Goal: Task Accomplishment & Management: Use online tool/utility

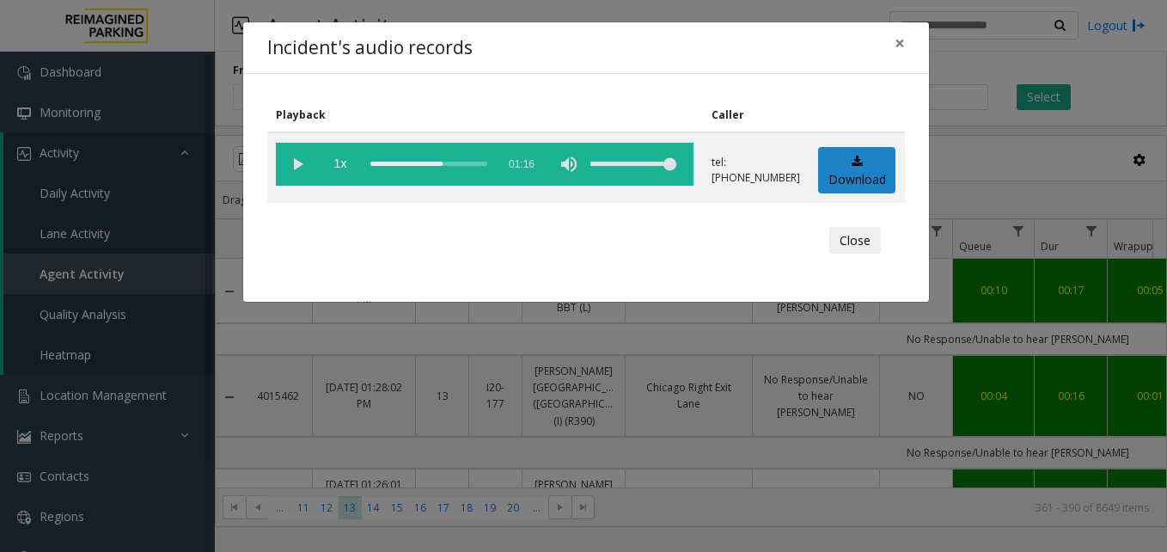
scroll to position [1031, 257]
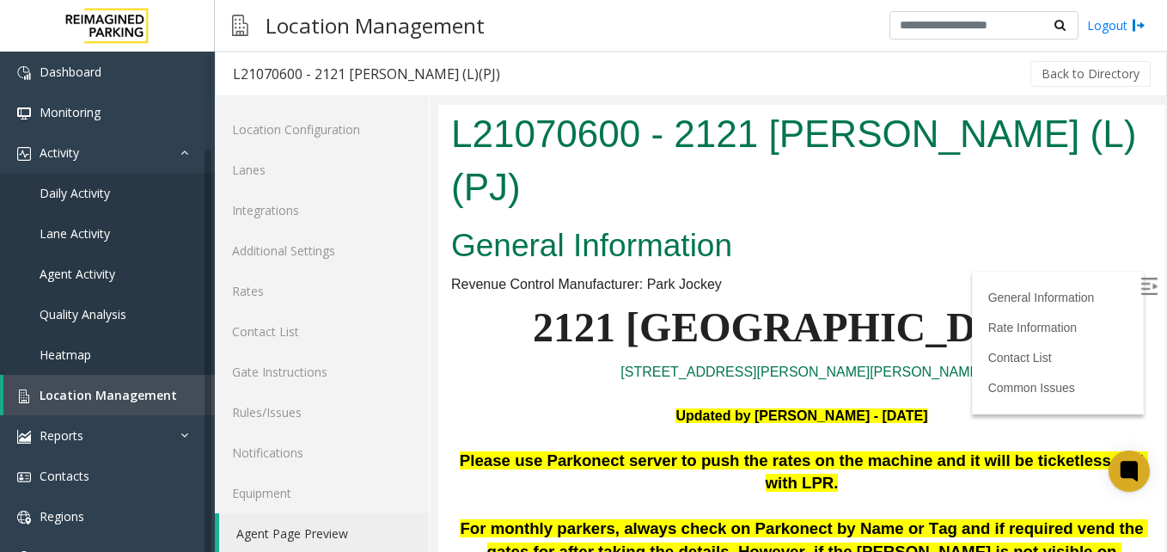
scroll to position [15, 0]
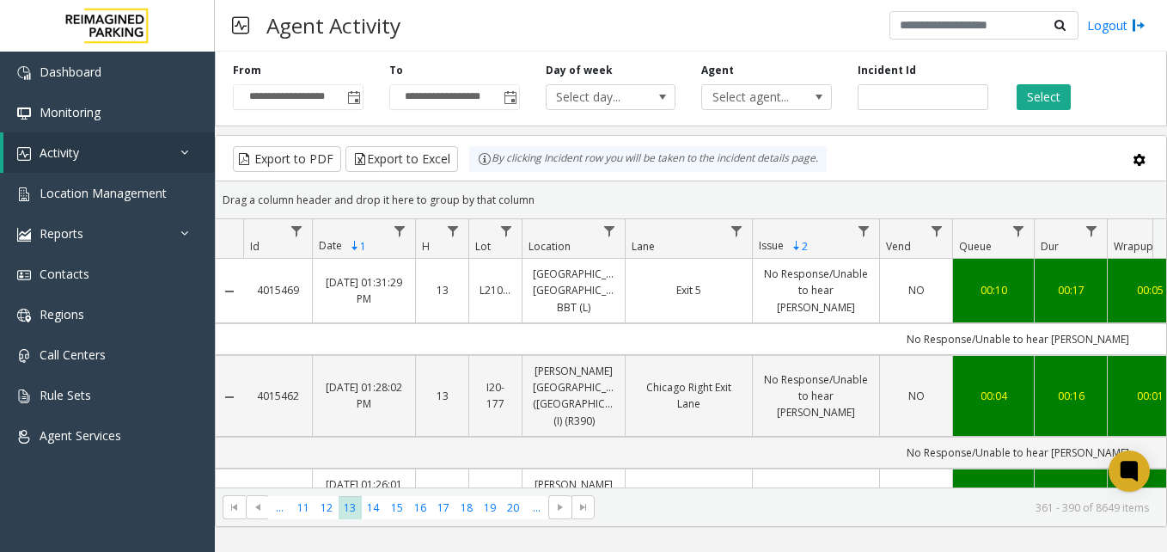
click at [732, 110] on div "**********" at bounding box center [691, 86] width 952 height 82
click at [731, 93] on span "Select agent..." at bounding box center [753, 97] width 103 height 24
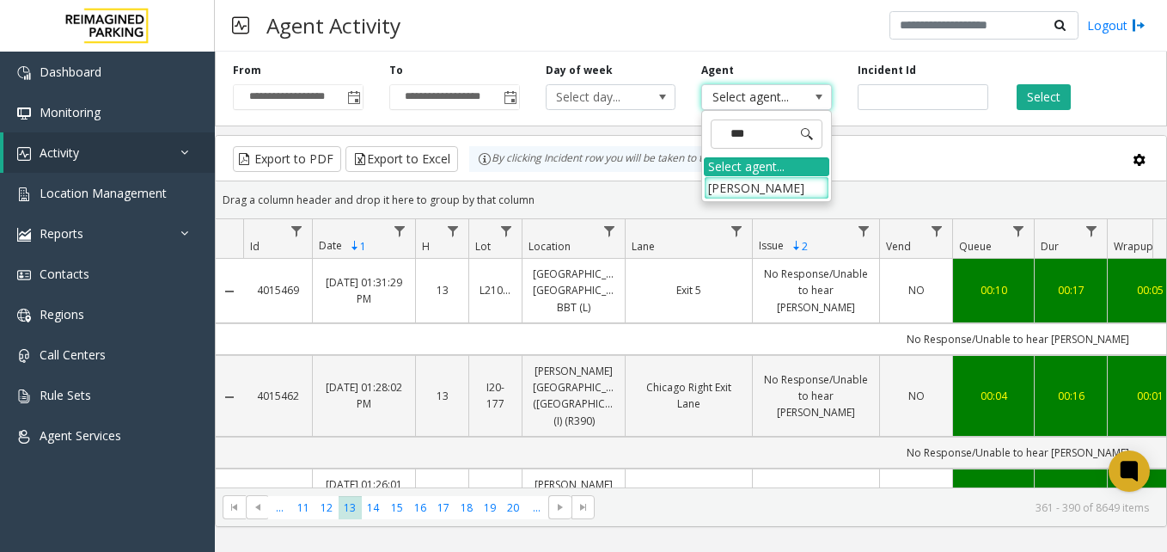
type input "****"
click at [767, 172] on div "Select agent..." at bounding box center [766, 166] width 125 height 19
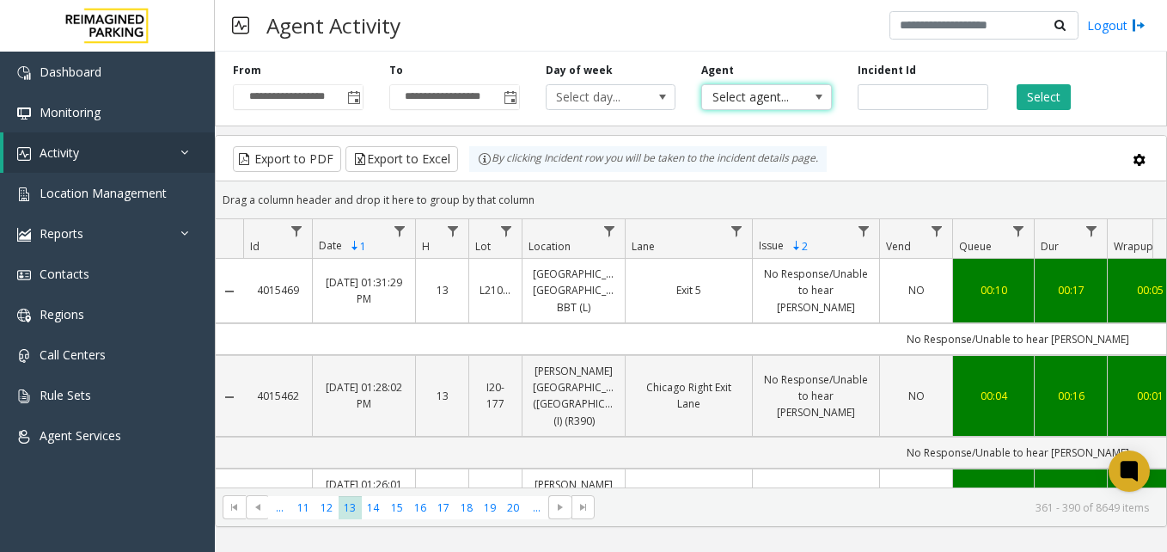
click at [750, 87] on span "Select agent..." at bounding box center [753, 97] width 103 height 24
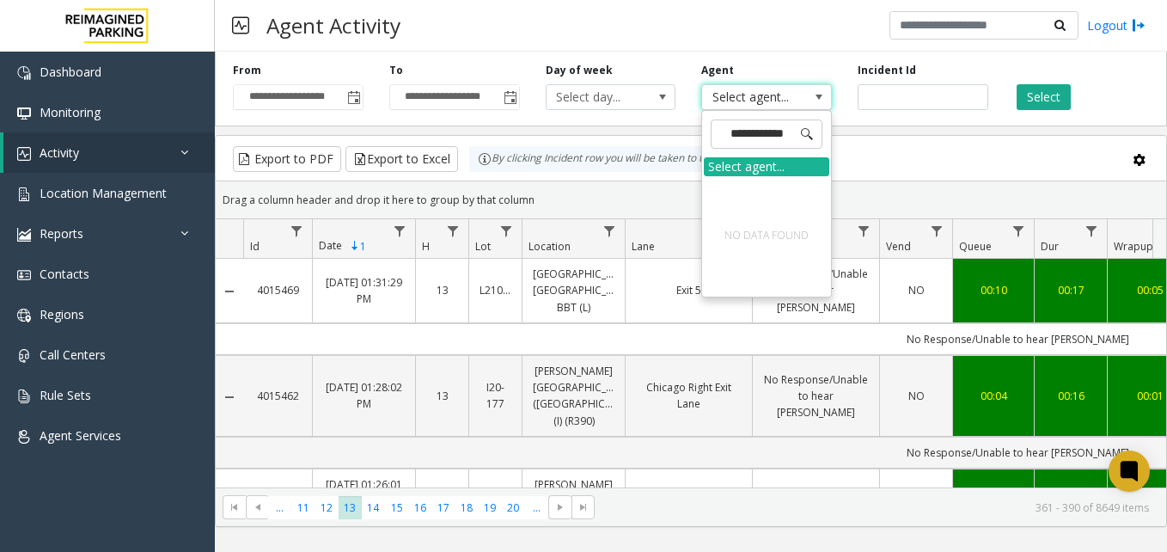
type input "**********"
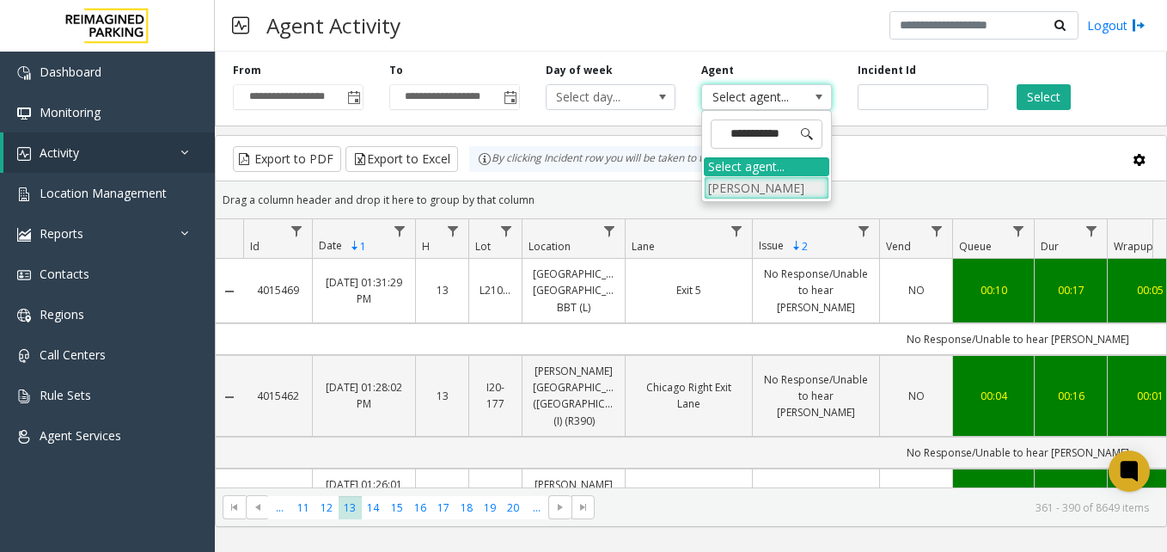
click at [747, 180] on li "[PERSON_NAME]" at bounding box center [766, 187] width 125 height 23
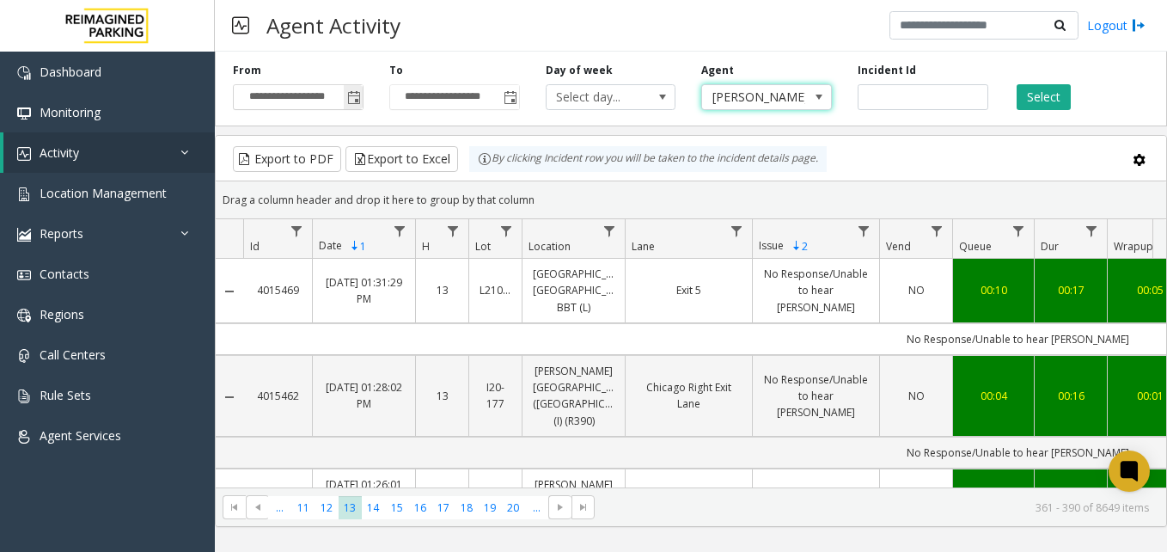
click at [358, 106] on span "Toggle popup" at bounding box center [353, 97] width 19 height 28
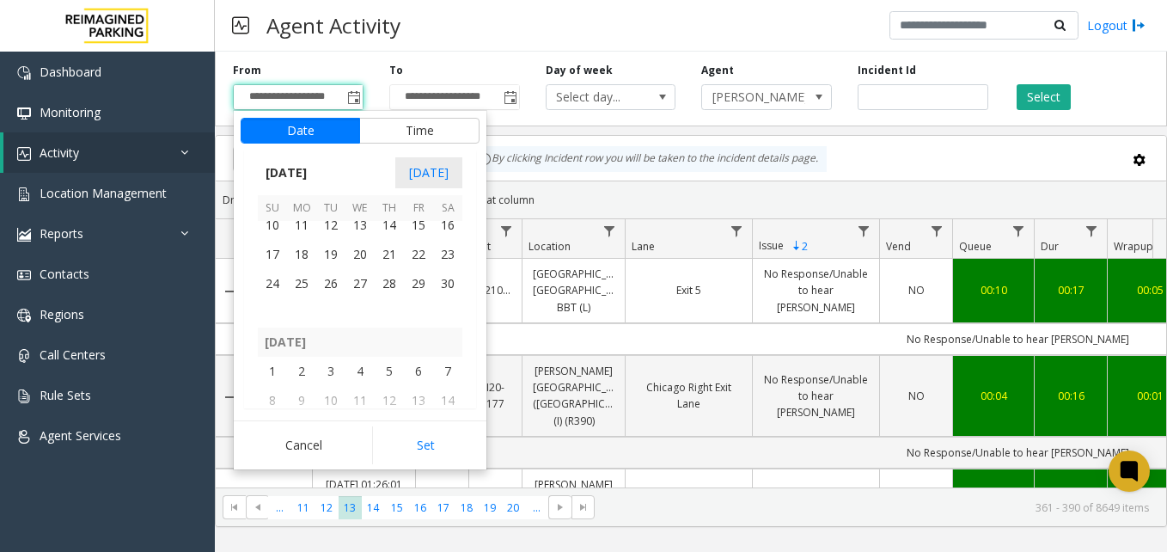
scroll to position [306730, 0]
click at [365, 325] on span "1" at bounding box center [359, 317] width 29 height 29
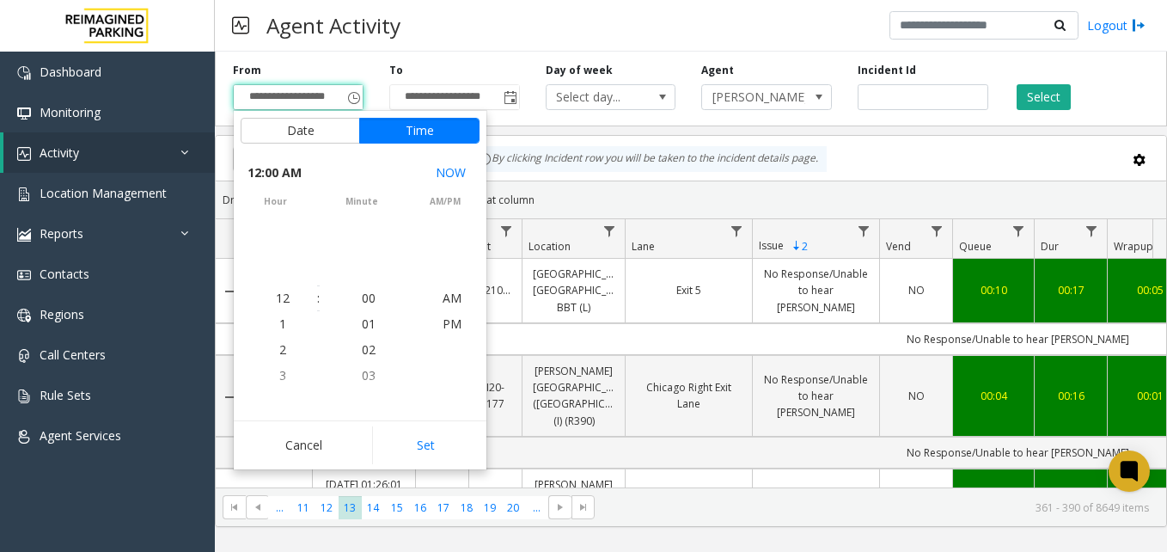
scroll to position [306812, 0]
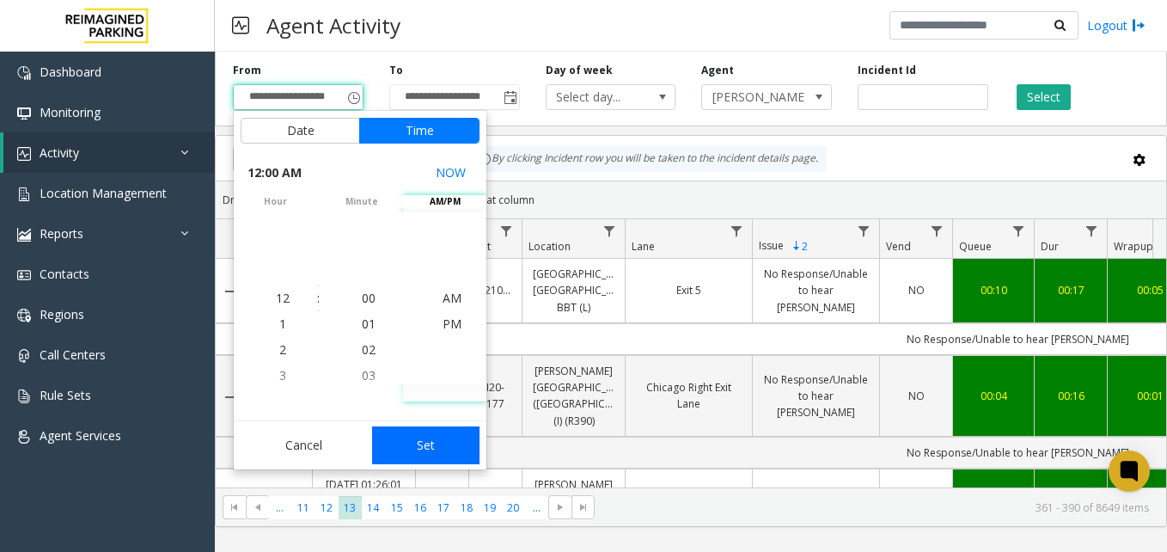
click at [441, 443] on button "Set" at bounding box center [426, 445] width 108 height 38
type input "**********"
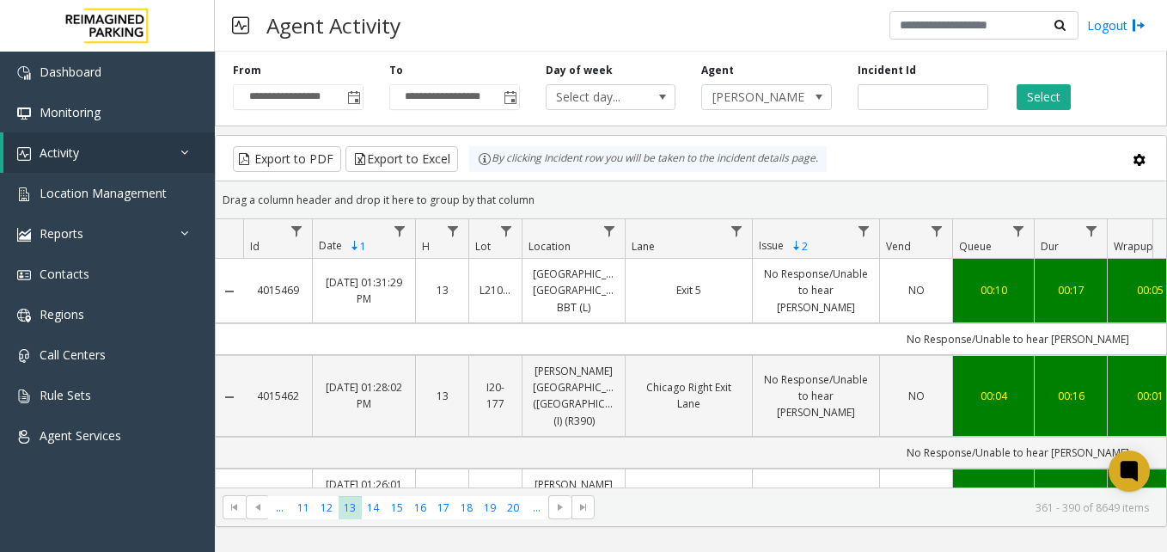
drag, startPoint x: 858, startPoint y: 372, endPoint x: 890, endPoint y: 329, distance: 54.0
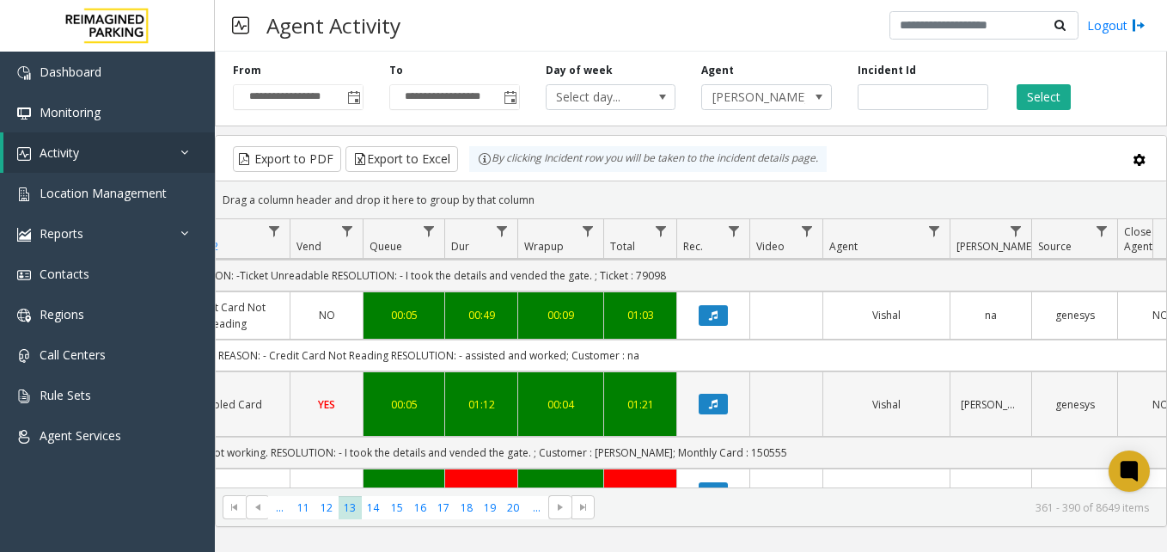
scroll to position [0, 559]
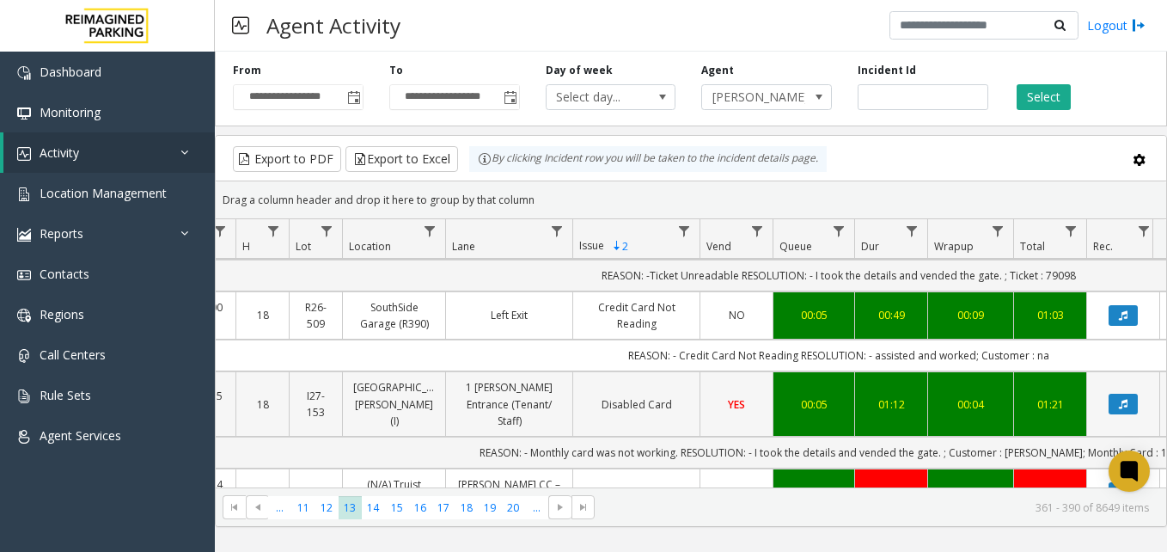
drag, startPoint x: 845, startPoint y: 375, endPoint x: 793, endPoint y: 375, distance: 51.6
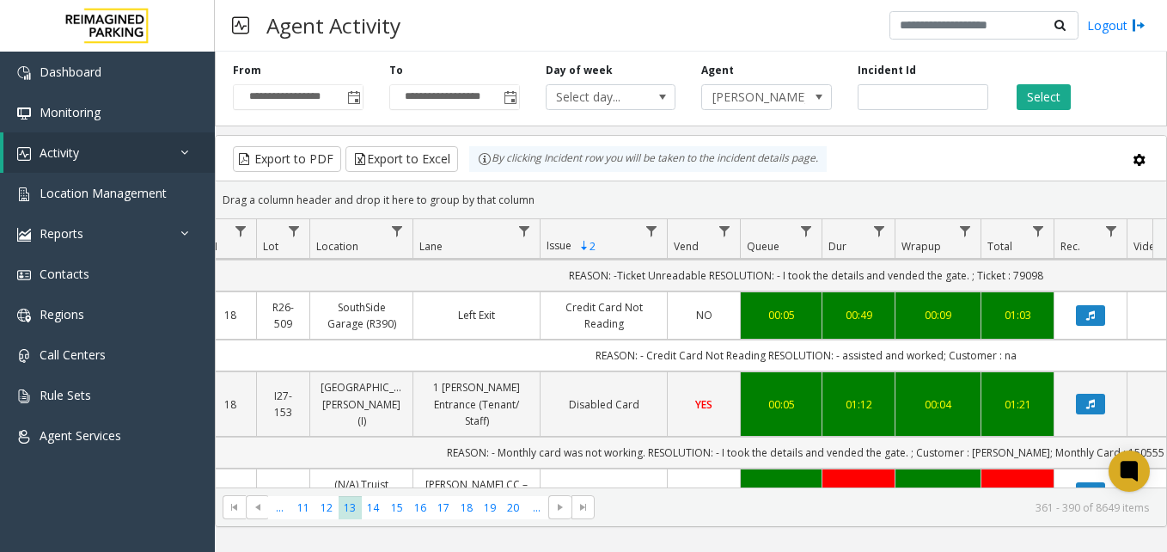
drag, startPoint x: 912, startPoint y: 394, endPoint x: 936, endPoint y: 391, distance: 24.2
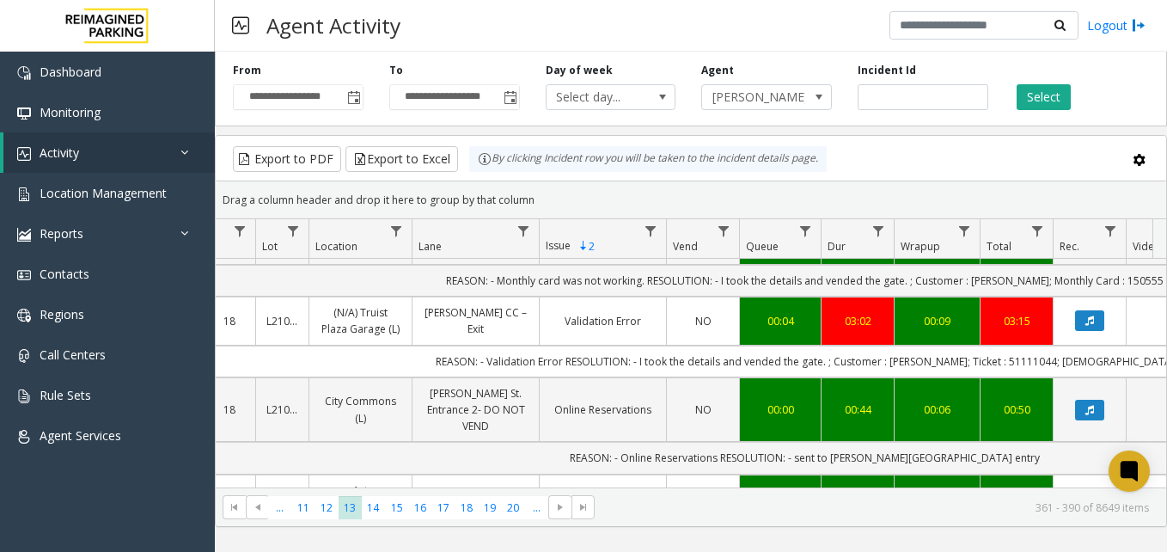
scroll to position [1860, 213]
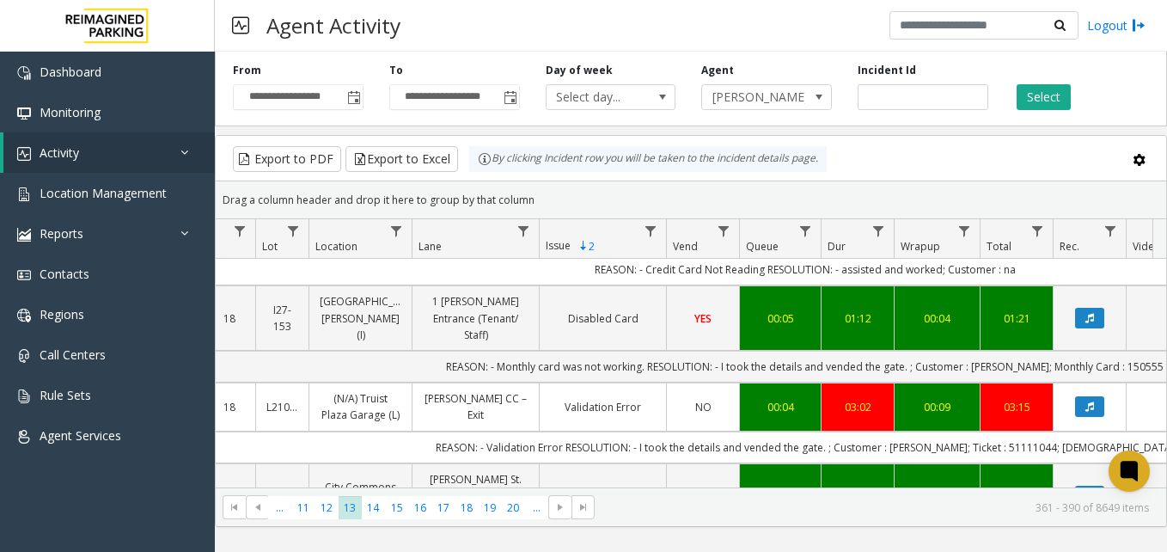
drag, startPoint x: 801, startPoint y: 477, endPoint x: 606, endPoint y: 201, distance: 337.9
click at [606, 201] on div "Drag a column header and drop it here to group by that column" at bounding box center [691, 200] width 951 height 30
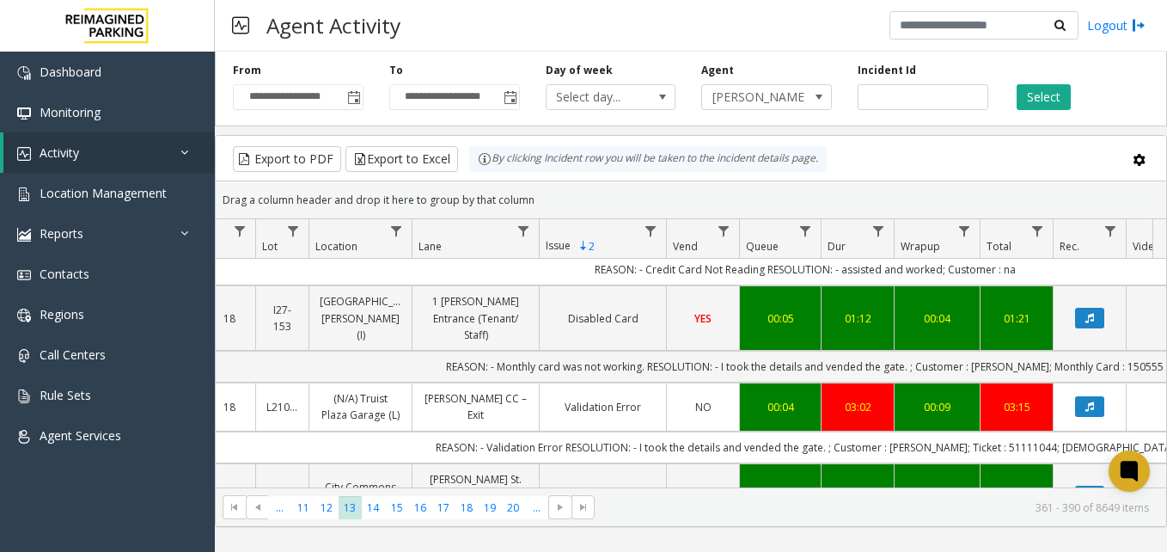
click at [606, 201] on div "Drag a column header and drop it here to group by that column" at bounding box center [691, 200] width 951 height 30
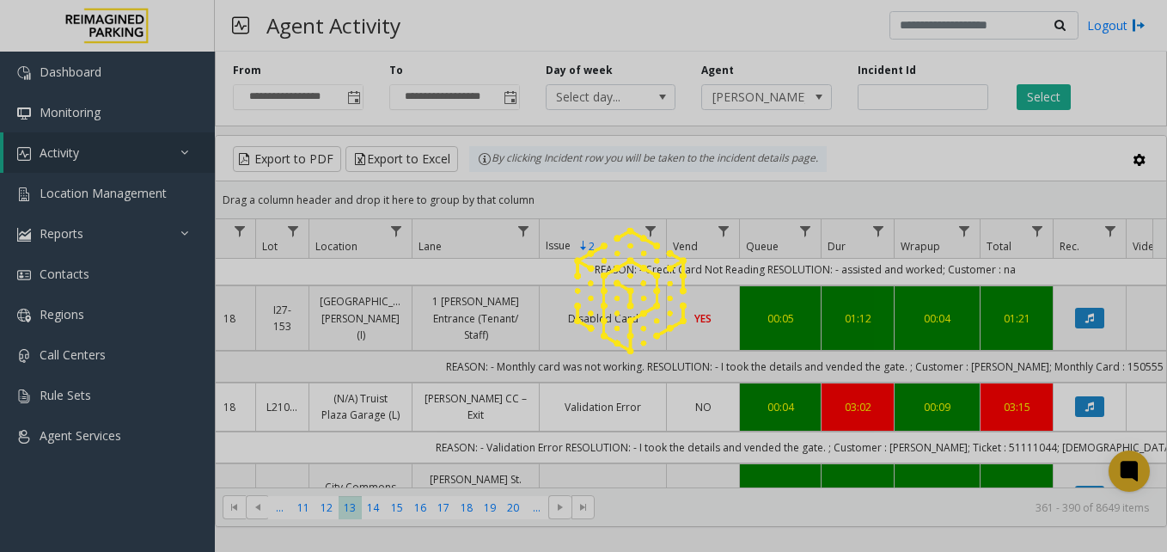
click at [606, 195] on div at bounding box center [583, 276] width 1167 height 552
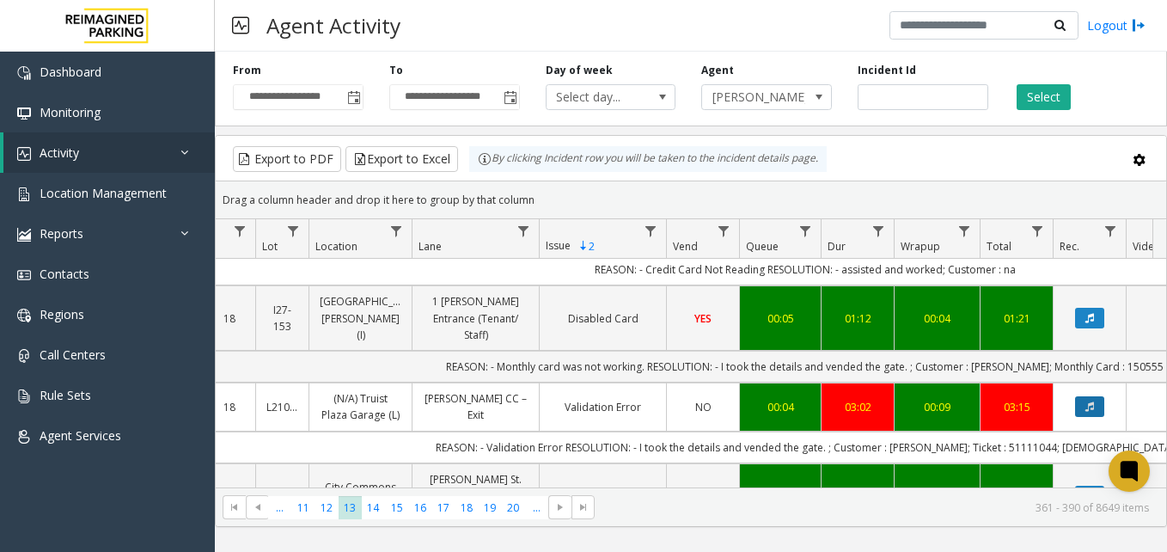
click at [1101, 396] on button "Data table" at bounding box center [1089, 406] width 29 height 21
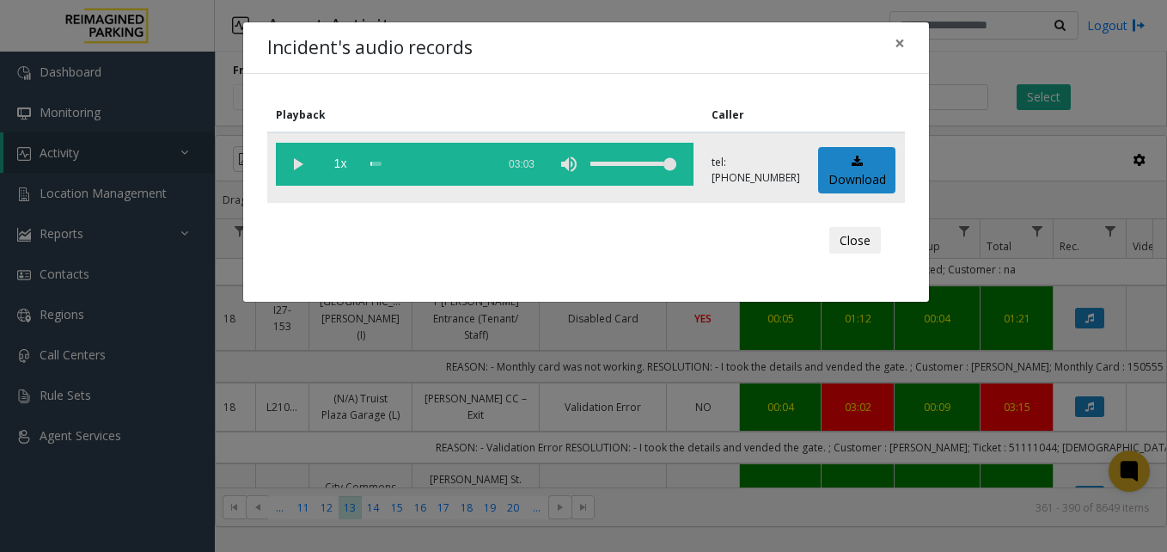
click at [281, 150] on vg-play-pause at bounding box center [297, 164] width 43 height 43
click at [914, 31] on button "×" at bounding box center [900, 43] width 34 height 42
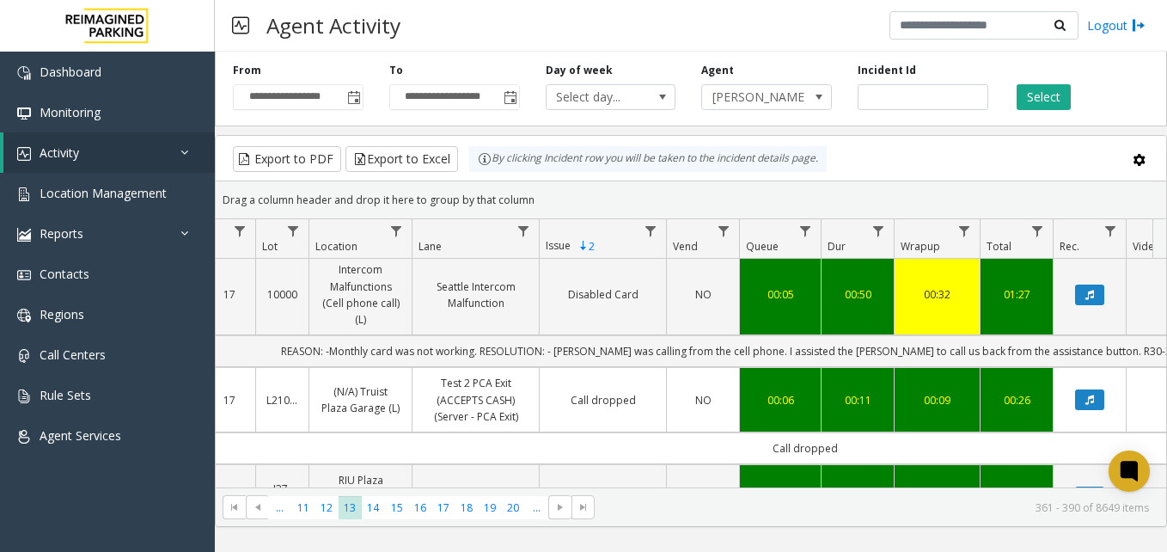
scroll to position [2477, 213]
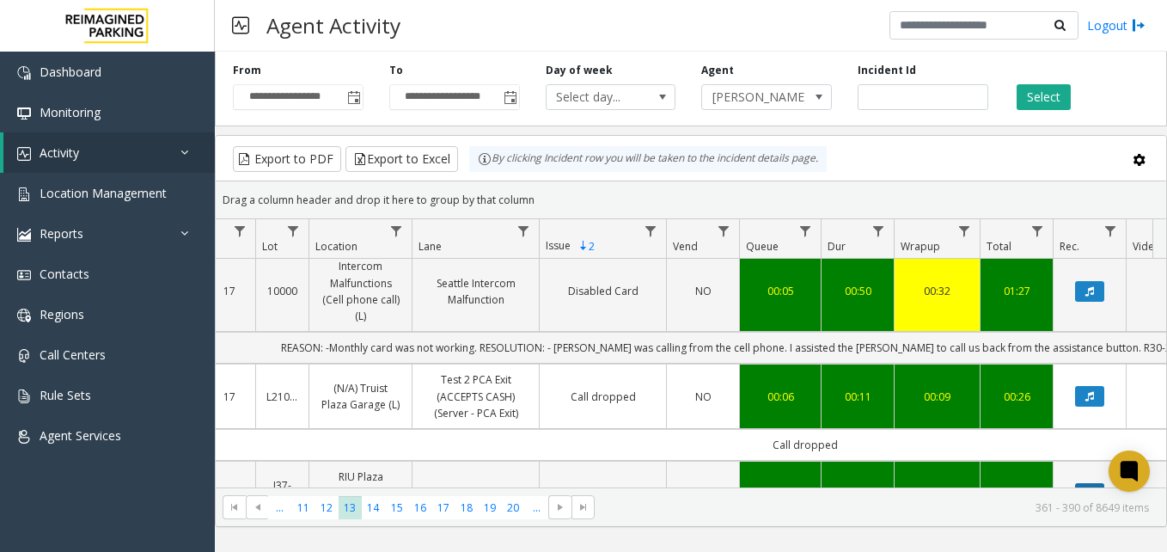
click at [1092, 488] on icon "Data table" at bounding box center [1089, 493] width 9 height 10
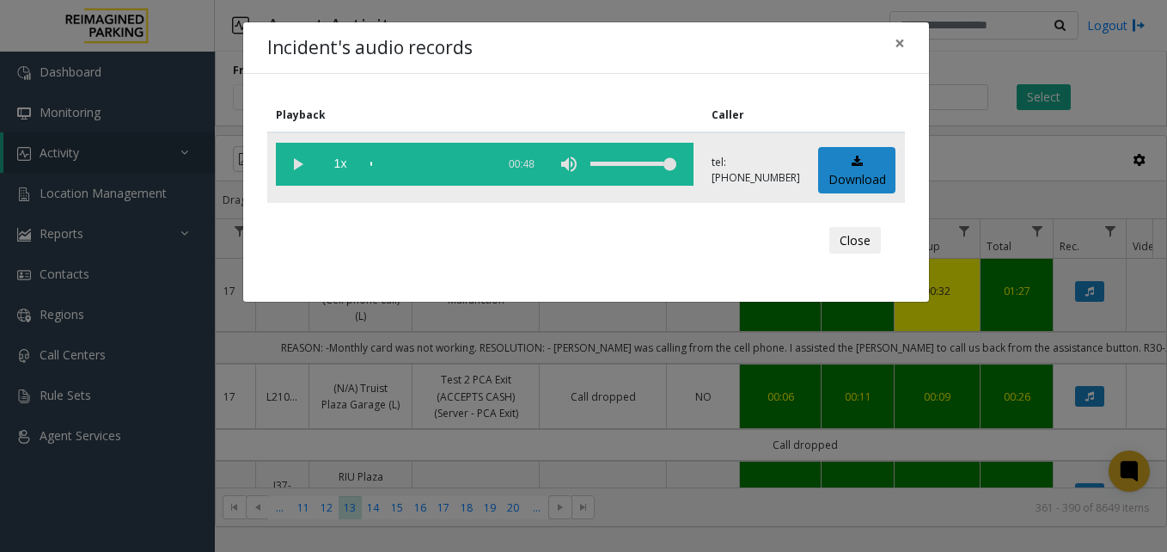
click at [288, 165] on vg-play-pause at bounding box center [297, 164] width 43 height 43
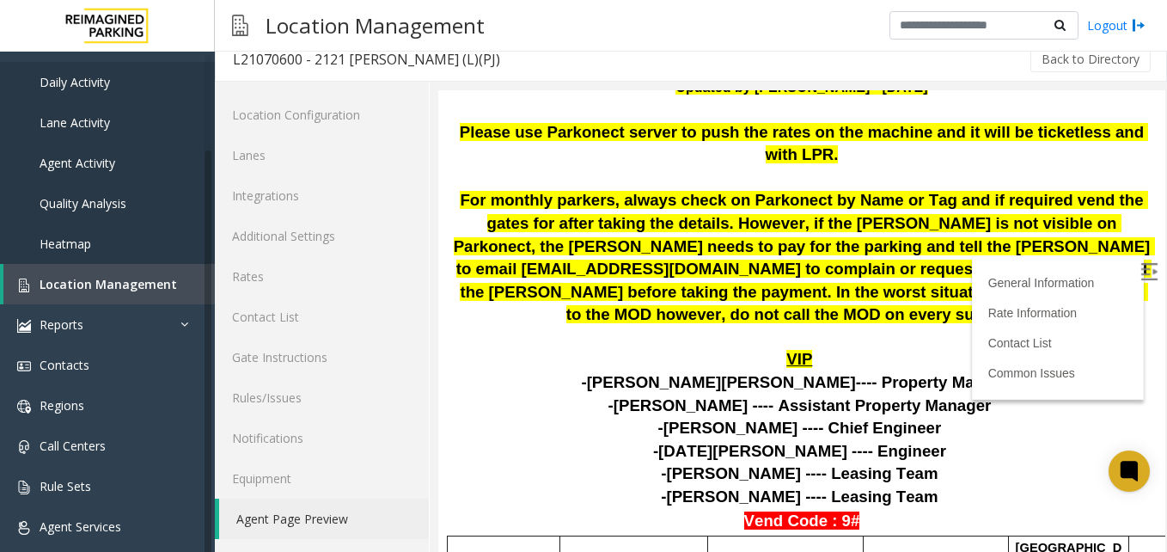
scroll to position [344, 0]
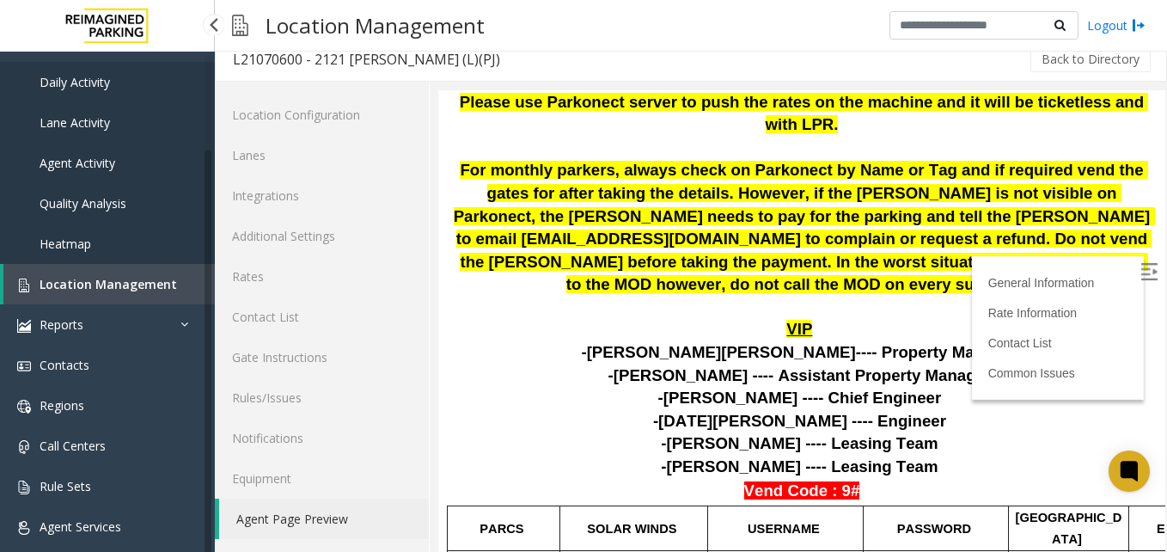
click at [156, 293] on link "Location Management" at bounding box center [108, 284] width 211 height 40
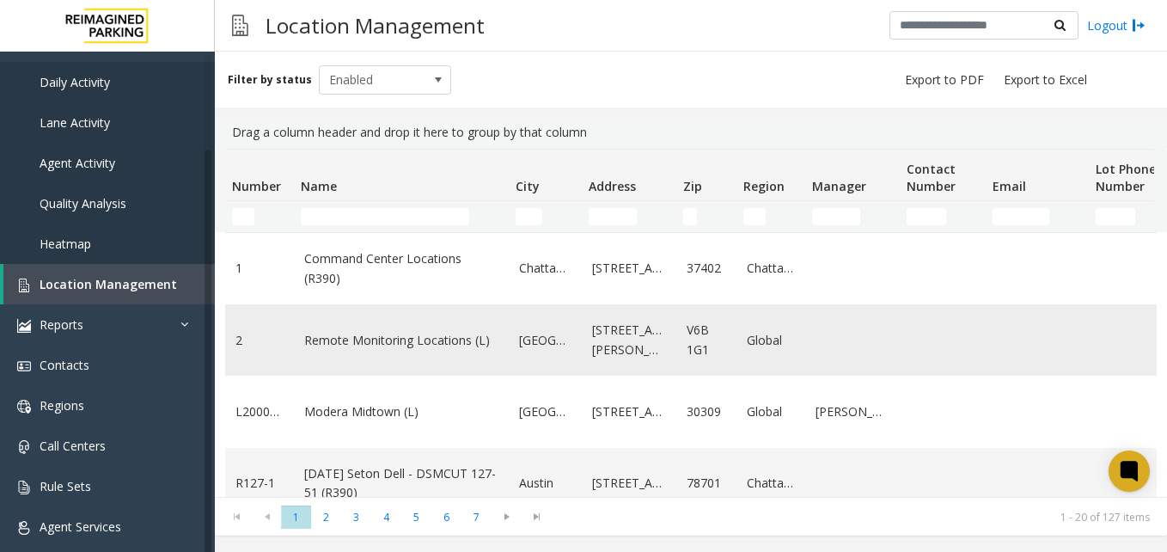
click at [382, 352] on td "Remote Monitoring Locations (L)" at bounding box center [401, 339] width 215 height 71
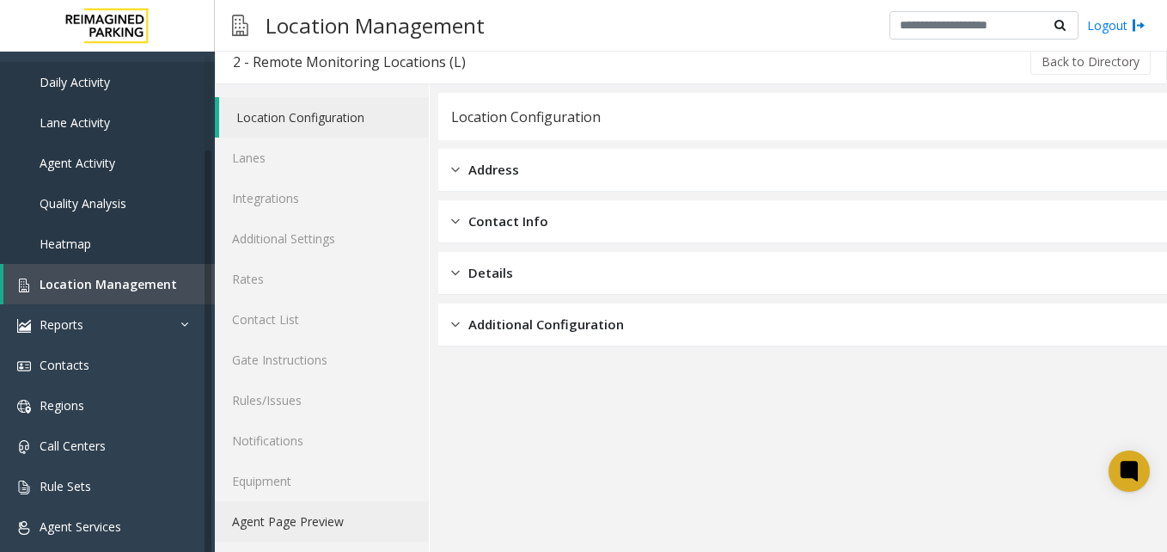
scroll to position [15, 0]
click at [304, 504] on link "Agent Page Preview" at bounding box center [322, 518] width 214 height 40
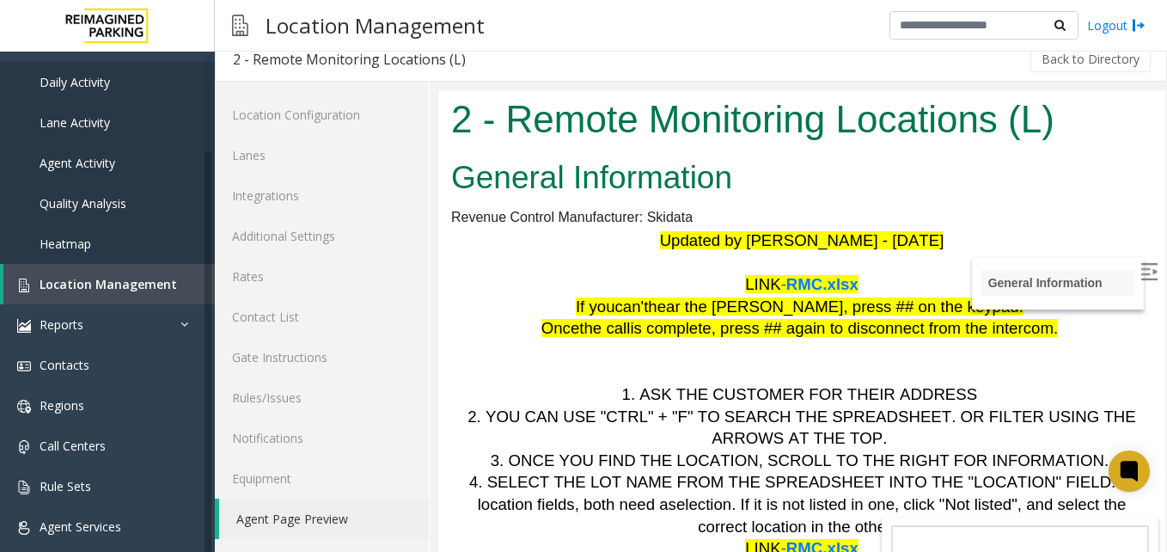
click at [1083, 274] on li "General Information" at bounding box center [1057, 283] width 153 height 26
click at [1080, 273] on li "General Information" at bounding box center [1057, 283] width 153 height 26
click at [1128, 264] on body "2 - Remote Monitoring Locations (L) General Information Revenue Control Manufac…" at bounding box center [801, 321] width 727 height 462
drag, startPoint x: 1128, startPoint y: 264, endPoint x: 1098, endPoint y: 243, distance: 35.8
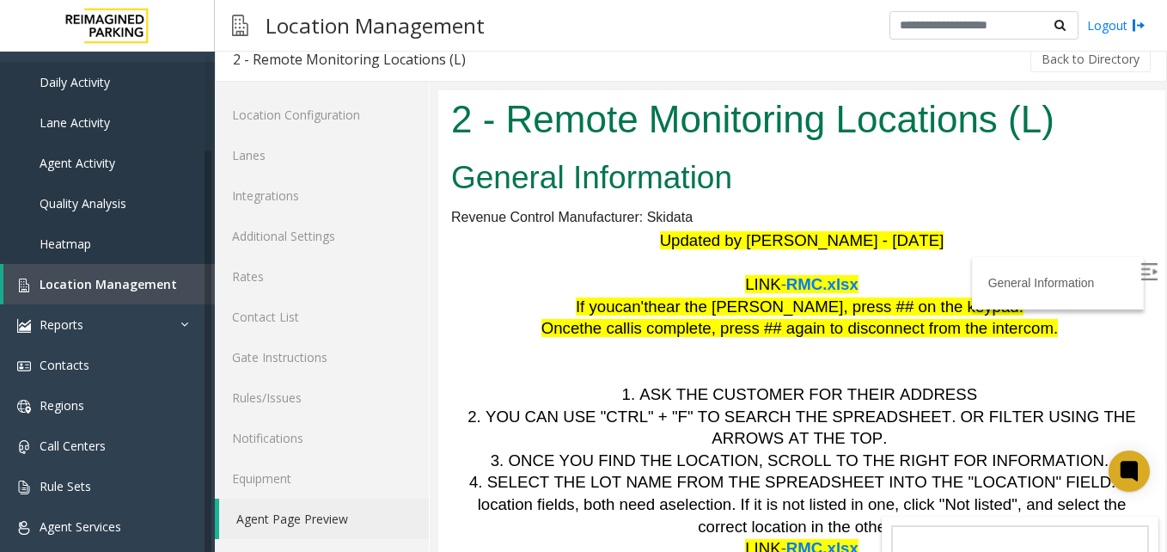
click at [1098, 243] on div "General Information Revenue Control Manufacturer: Skidata Updated by Pranav Bab…" at bounding box center [801, 360] width 727 height 414
drag, startPoint x: 1098, startPoint y: 243, endPoint x: 1131, endPoint y: 267, distance: 40.6
click at [1140, 267] on img at bounding box center [1148, 271] width 17 height 17
click at [1140, 278] on img at bounding box center [1148, 271] width 17 height 17
click at [1041, 287] on link "General Information" at bounding box center [1045, 283] width 114 height 14
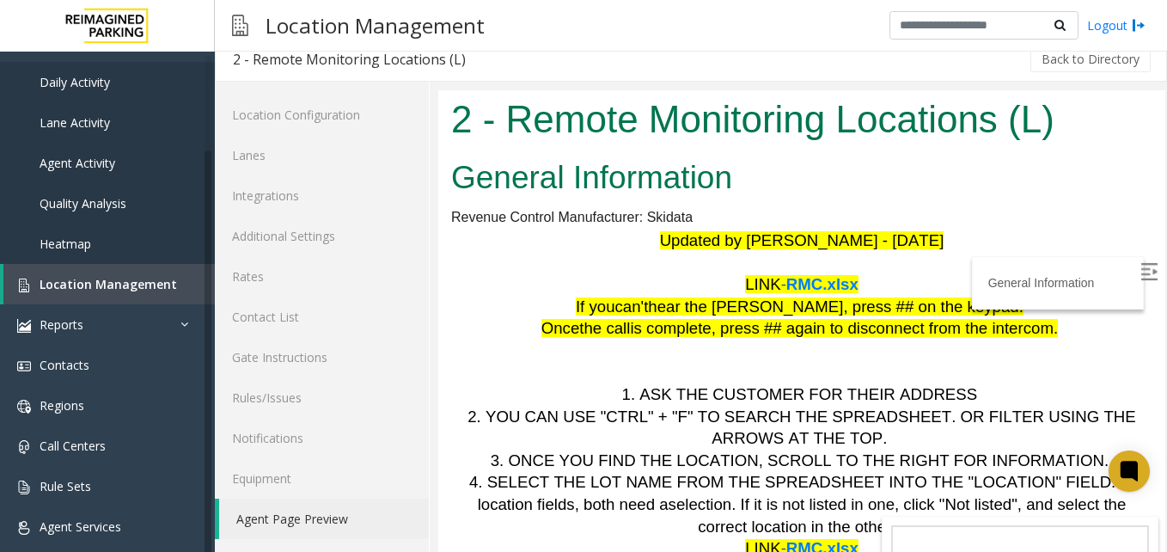
scroll to position [65, 0]
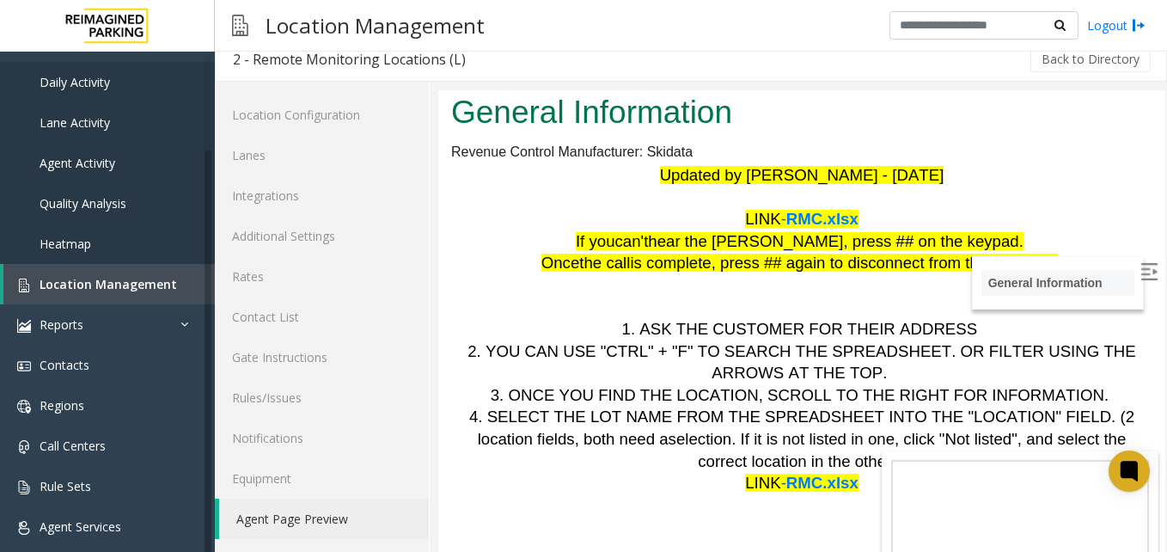
click at [1068, 295] on li "General Information" at bounding box center [1057, 283] width 153 height 26
click at [1097, 285] on li "General Information" at bounding box center [1057, 283] width 153 height 26
click at [1140, 266] on img at bounding box center [1148, 271] width 17 height 17
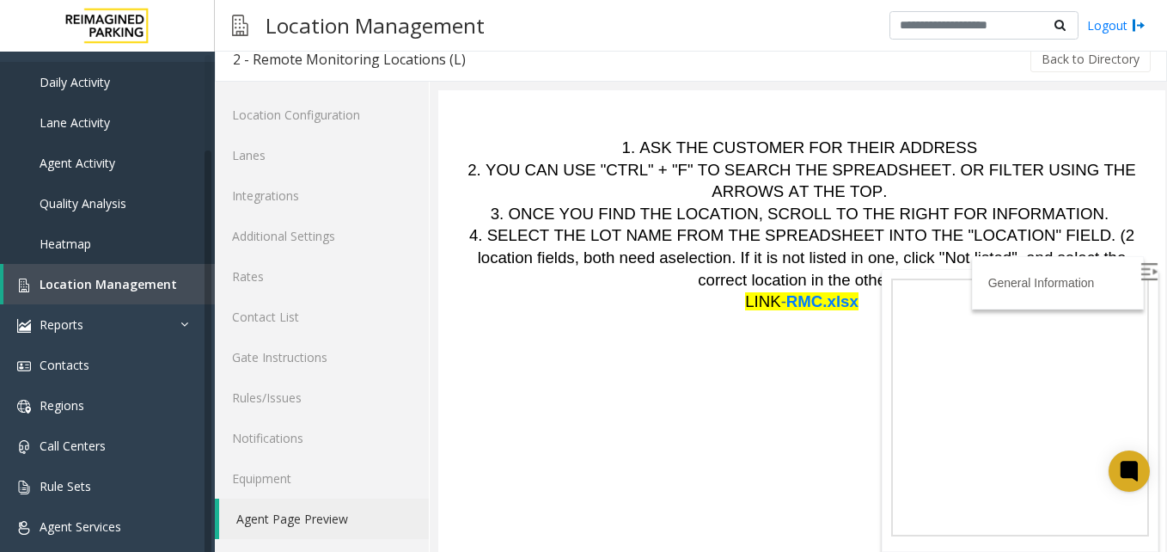
scroll to position [249, 0]
click at [818, 304] on span "RMC.xlsx" at bounding box center [822, 301] width 72 height 18
click at [77, 272] on link "Location Management" at bounding box center [108, 284] width 211 height 40
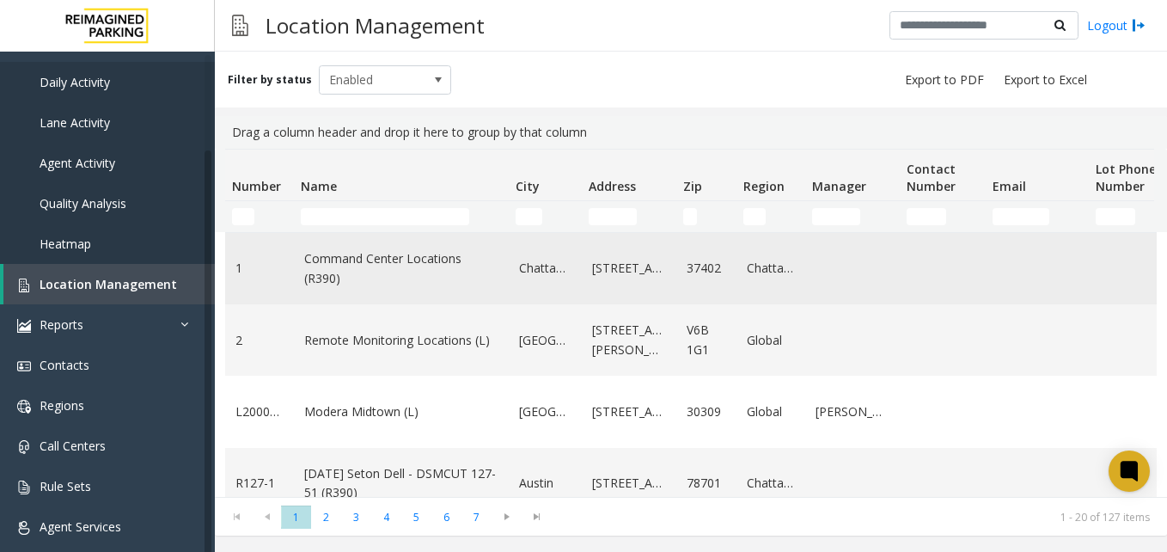
click at [309, 270] on link "Command Center Locations (R390)" at bounding box center [401, 268] width 194 height 39
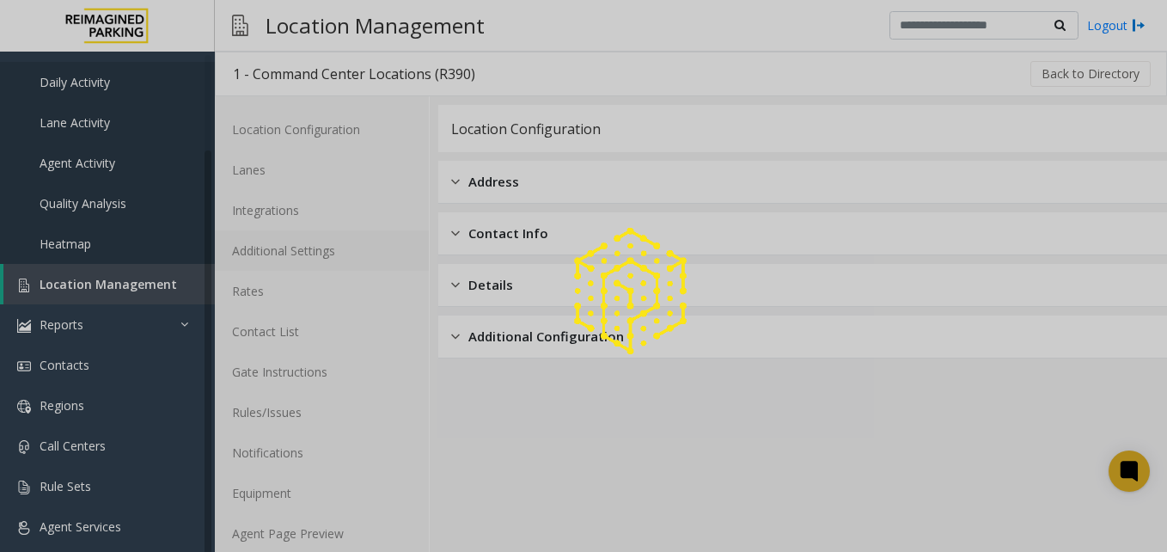
drag, startPoint x: 304, startPoint y: 245, endPoint x: 290, endPoint y: 241, distance: 14.4
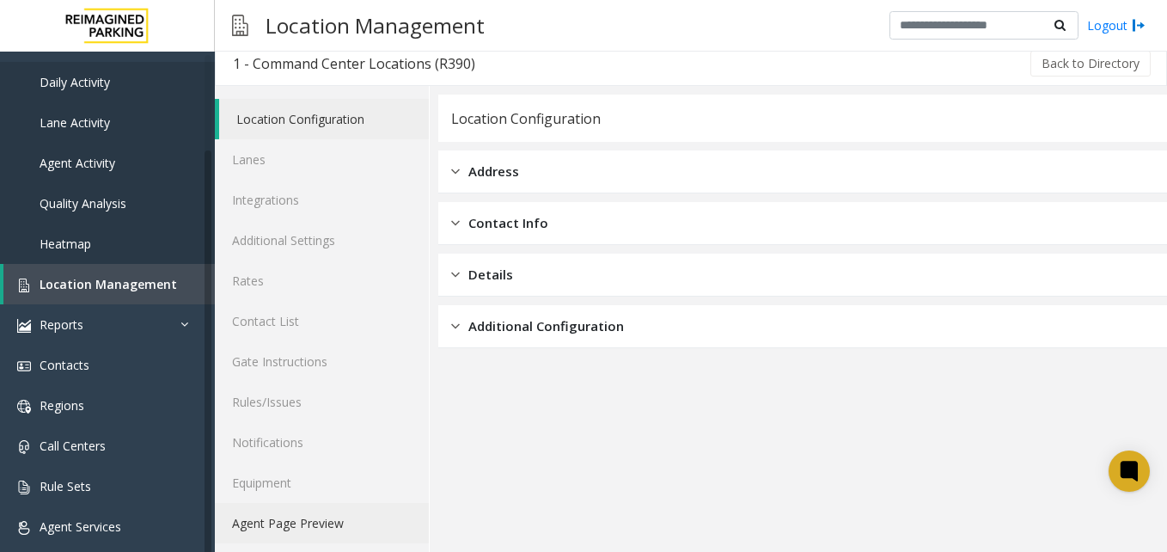
scroll to position [15, 0]
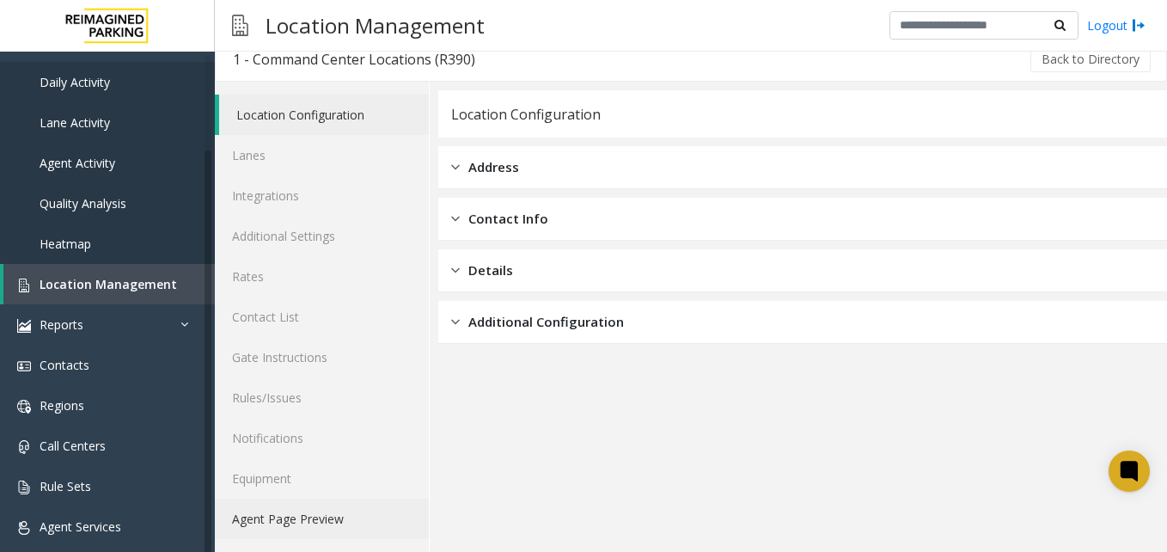
click at [361, 504] on link "Agent Page Preview" at bounding box center [322, 518] width 214 height 40
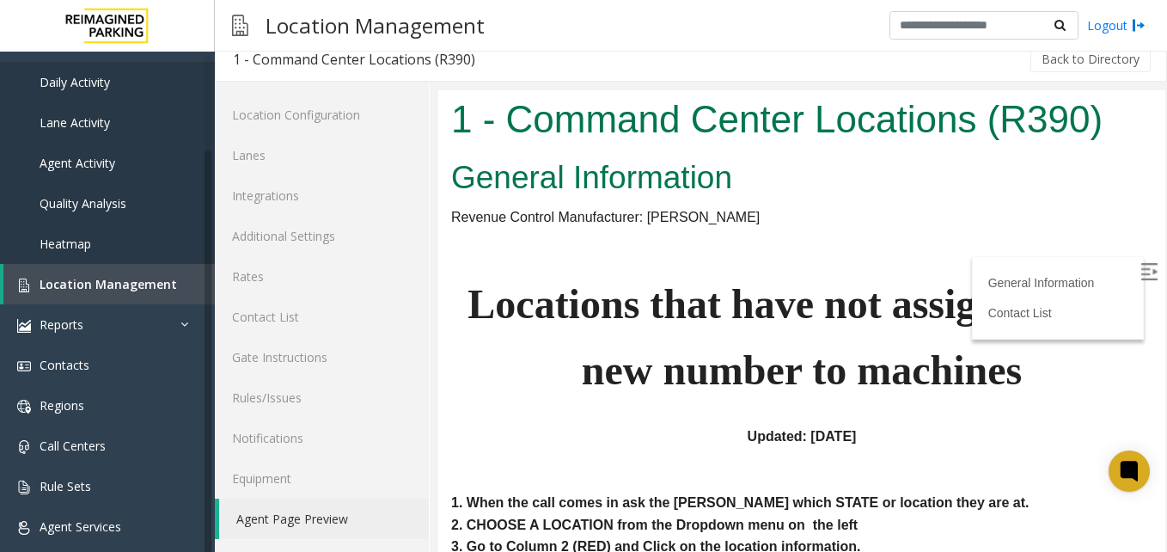
click at [1138, 284] on label at bounding box center [1151, 274] width 26 height 26
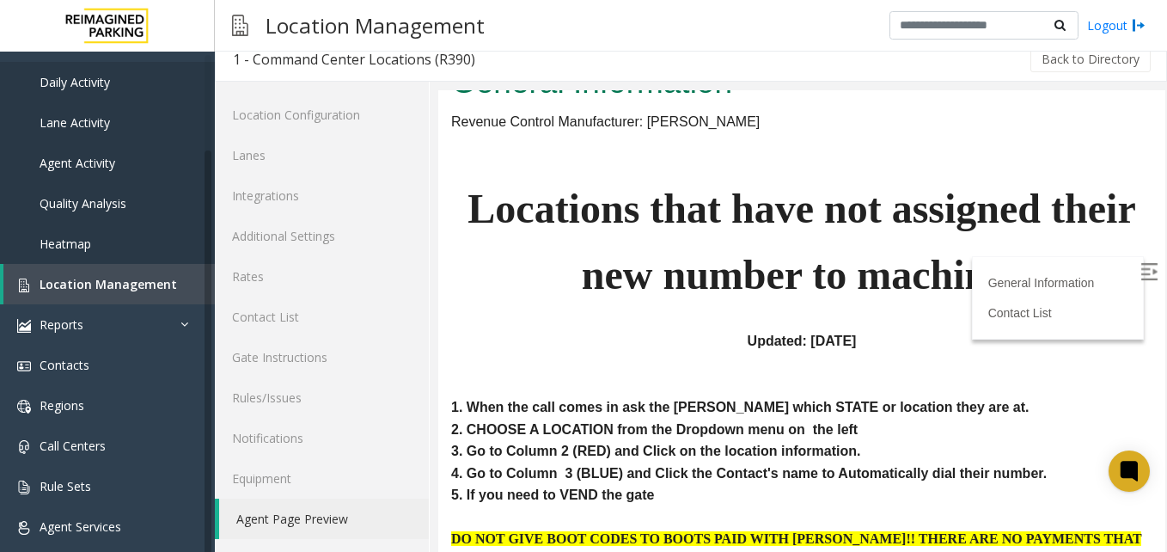
scroll to position [258, 0]
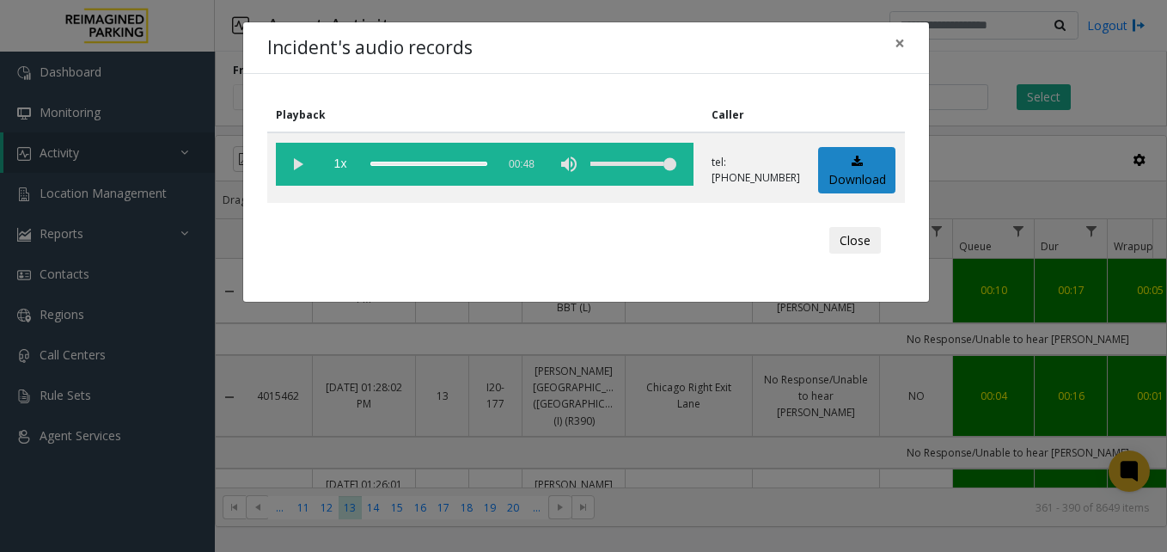
scroll to position [2477, 213]
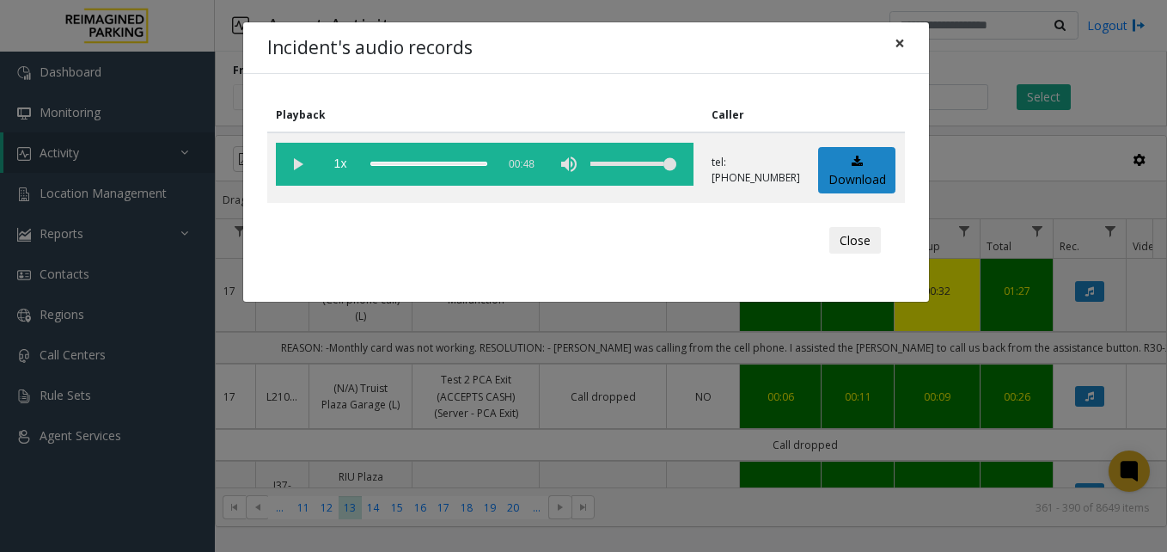
click at [898, 50] on span "×" at bounding box center [900, 43] width 10 height 24
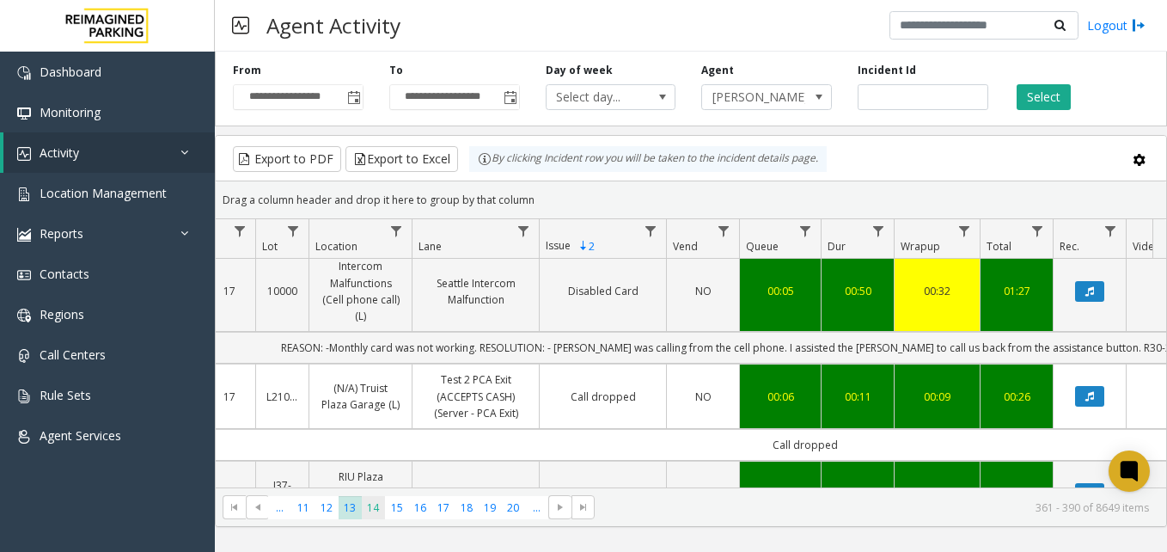
click at [381, 513] on span "14" at bounding box center [373, 507] width 23 height 23
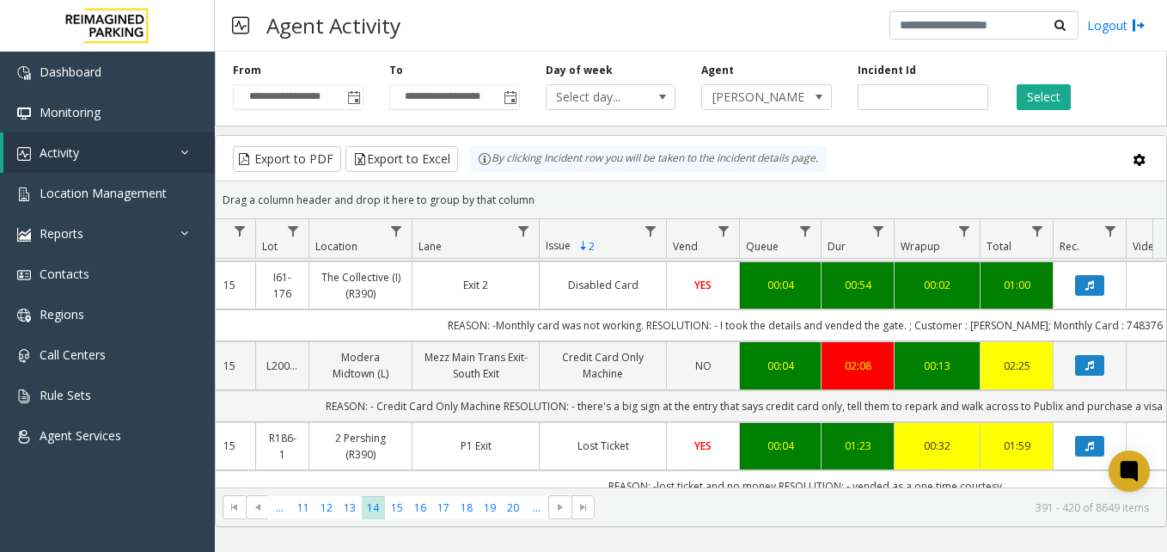
scroll to position [1117, 213]
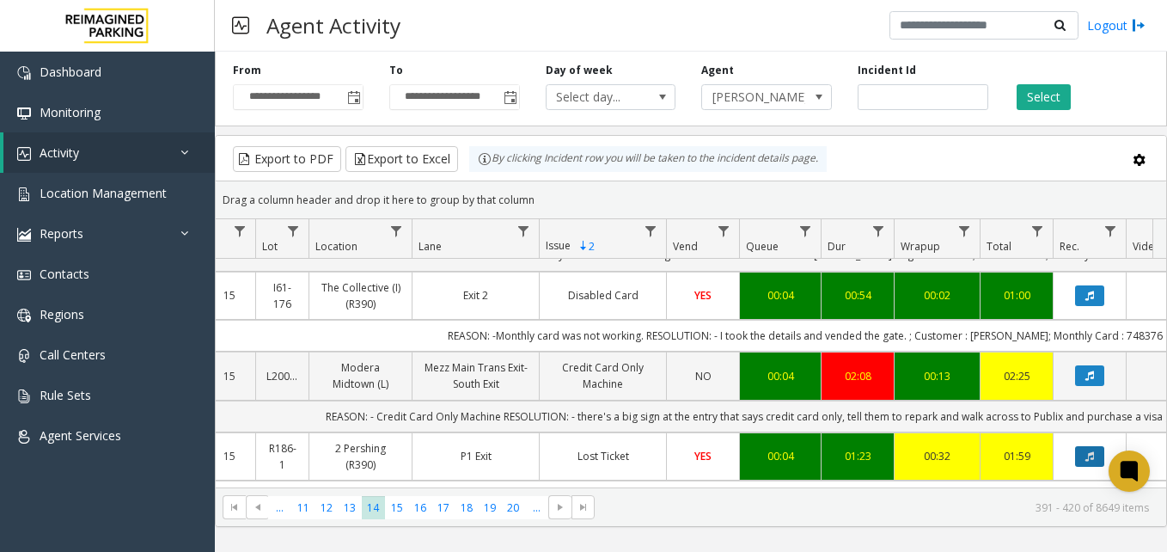
click at [1083, 446] on button "Data table" at bounding box center [1089, 456] width 29 height 21
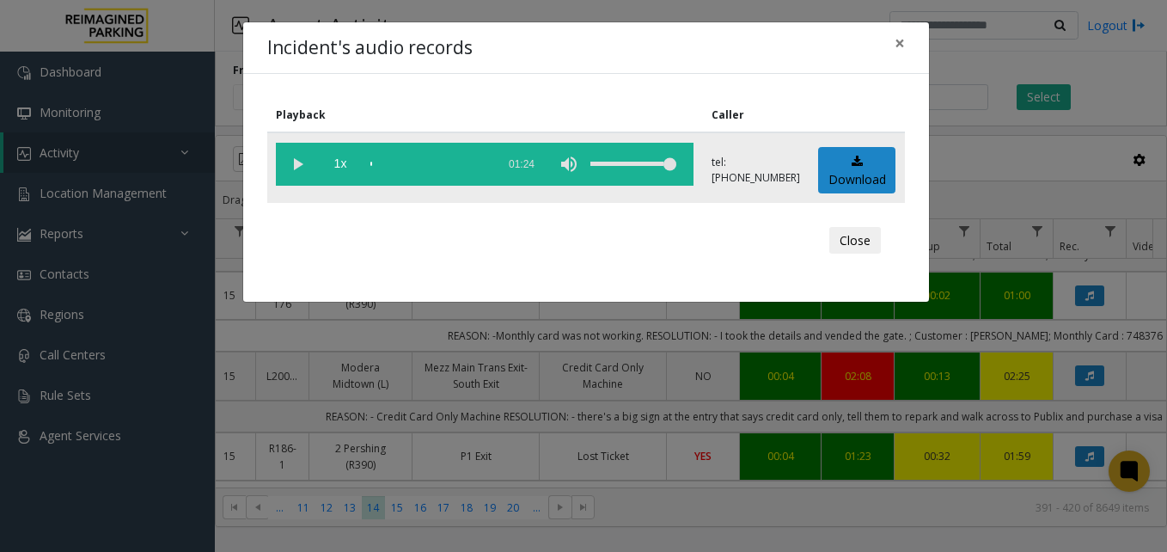
click at [305, 159] on vg-play-pause at bounding box center [297, 164] width 43 height 43
click at [907, 43] on button "×" at bounding box center [900, 43] width 34 height 42
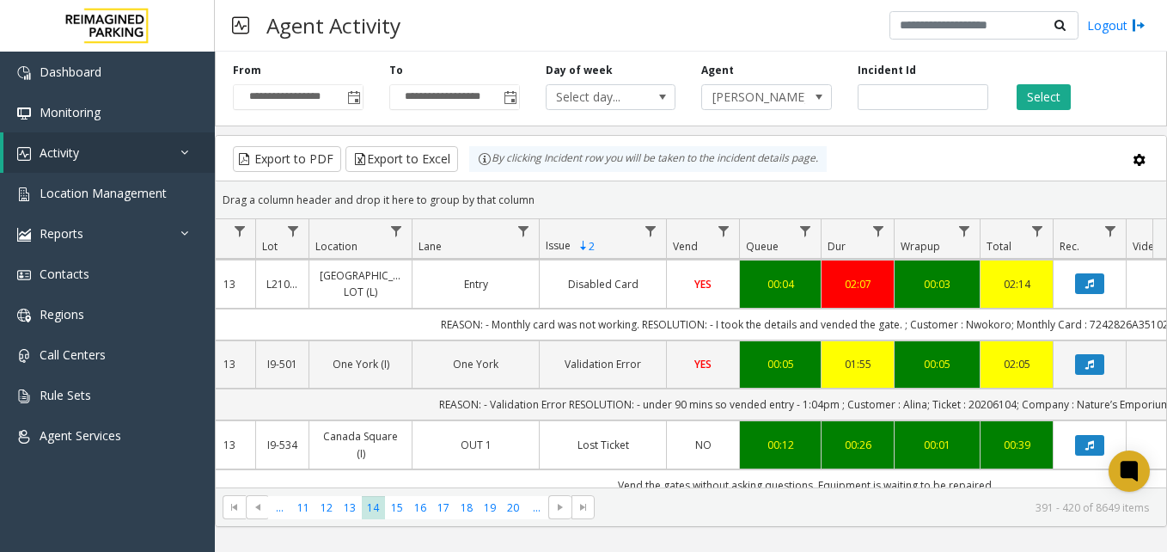
scroll to position [2427, 213]
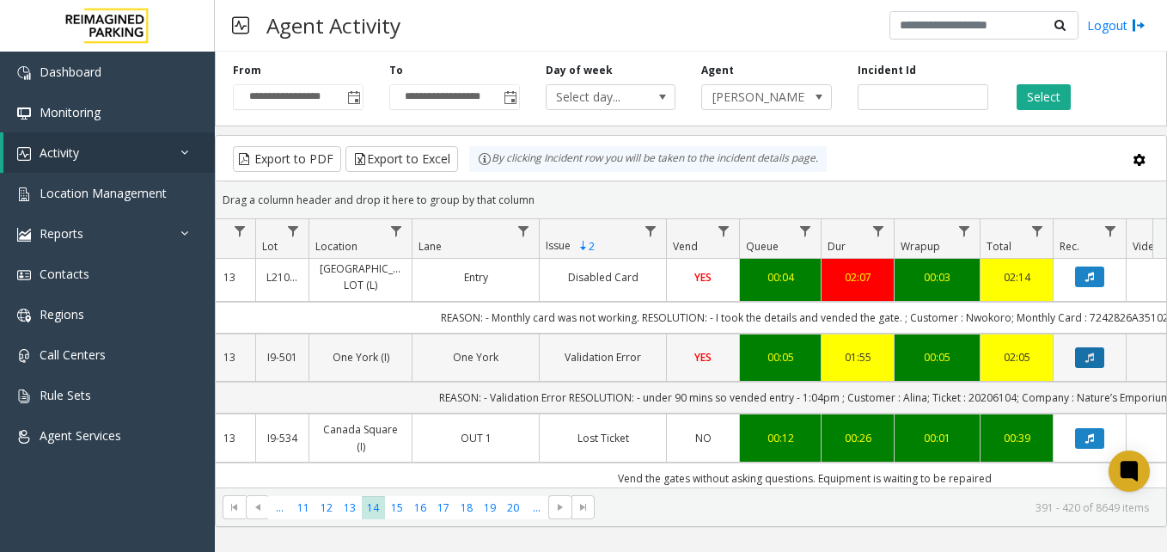
click at [1084, 347] on button "Data table" at bounding box center [1089, 357] width 29 height 21
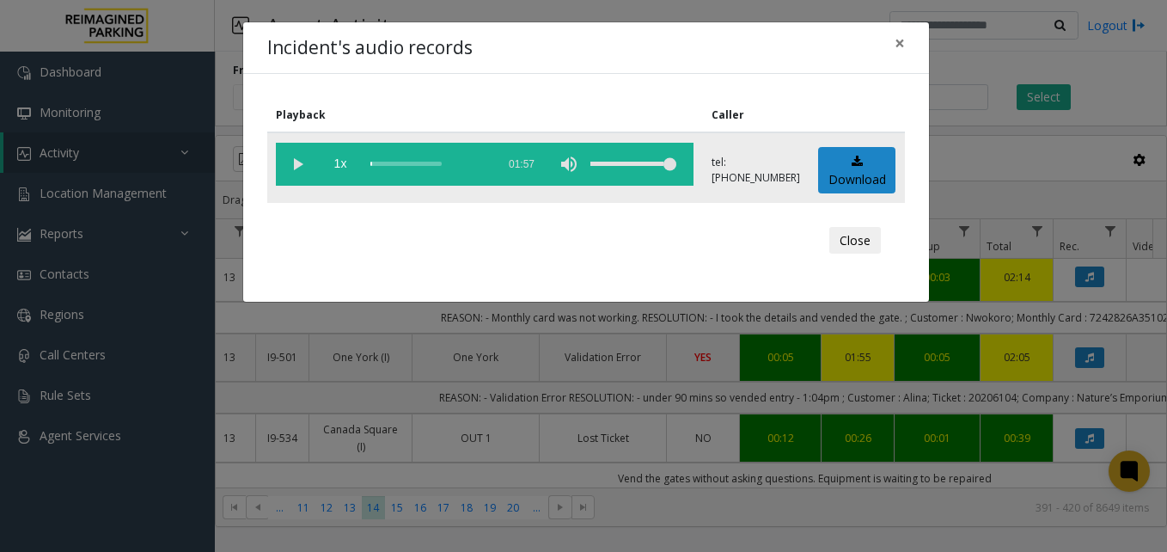
click at [298, 158] on vg-play-pause at bounding box center [297, 164] width 43 height 43
click at [293, 166] on vg-play-pause at bounding box center [297, 164] width 43 height 43
